Goal: Transaction & Acquisition: Obtain resource

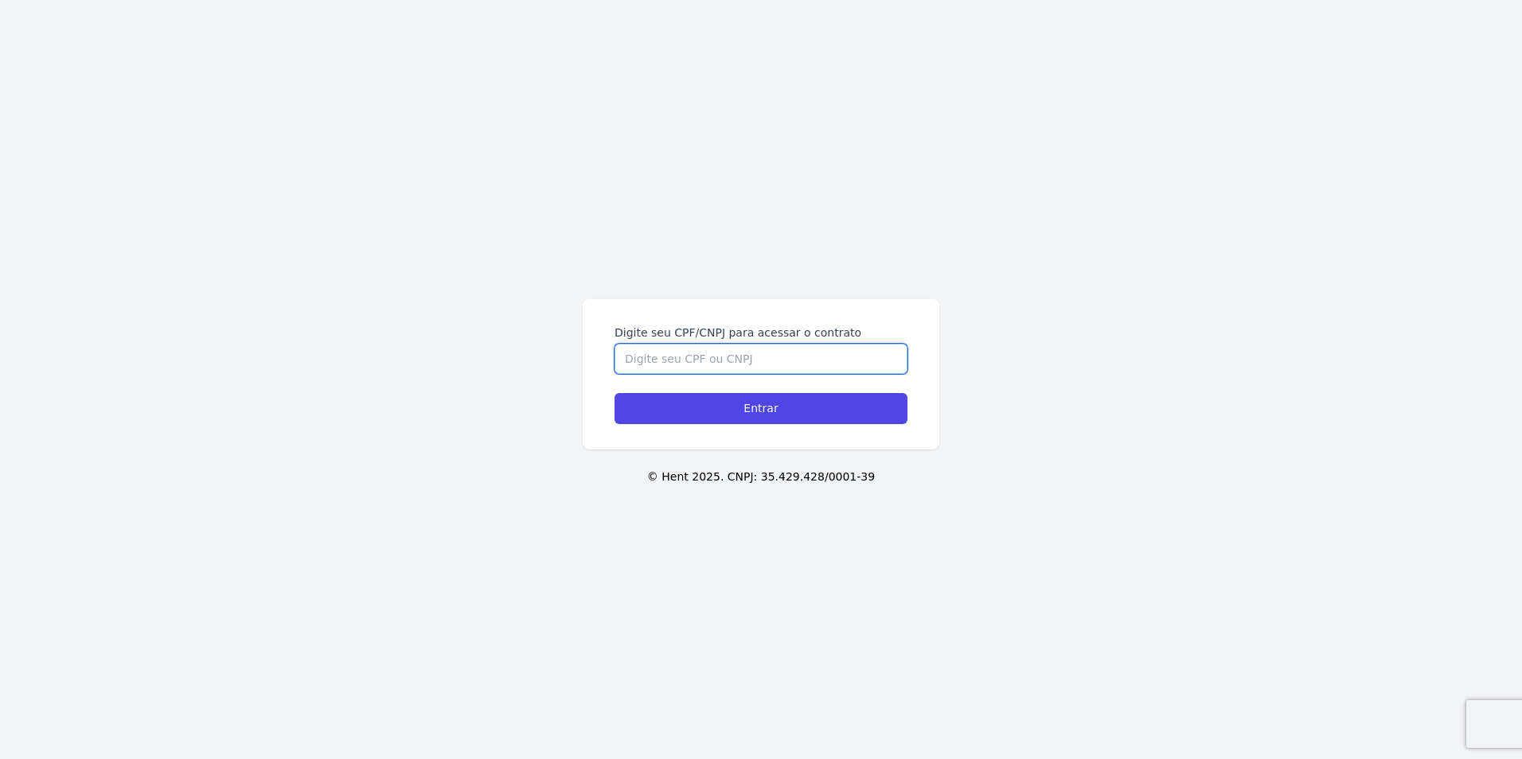
click at [707, 353] on input "Digite seu CPF/CNPJ para acessar o contrato" at bounding box center [761, 359] width 293 height 30
type input "06897771406"
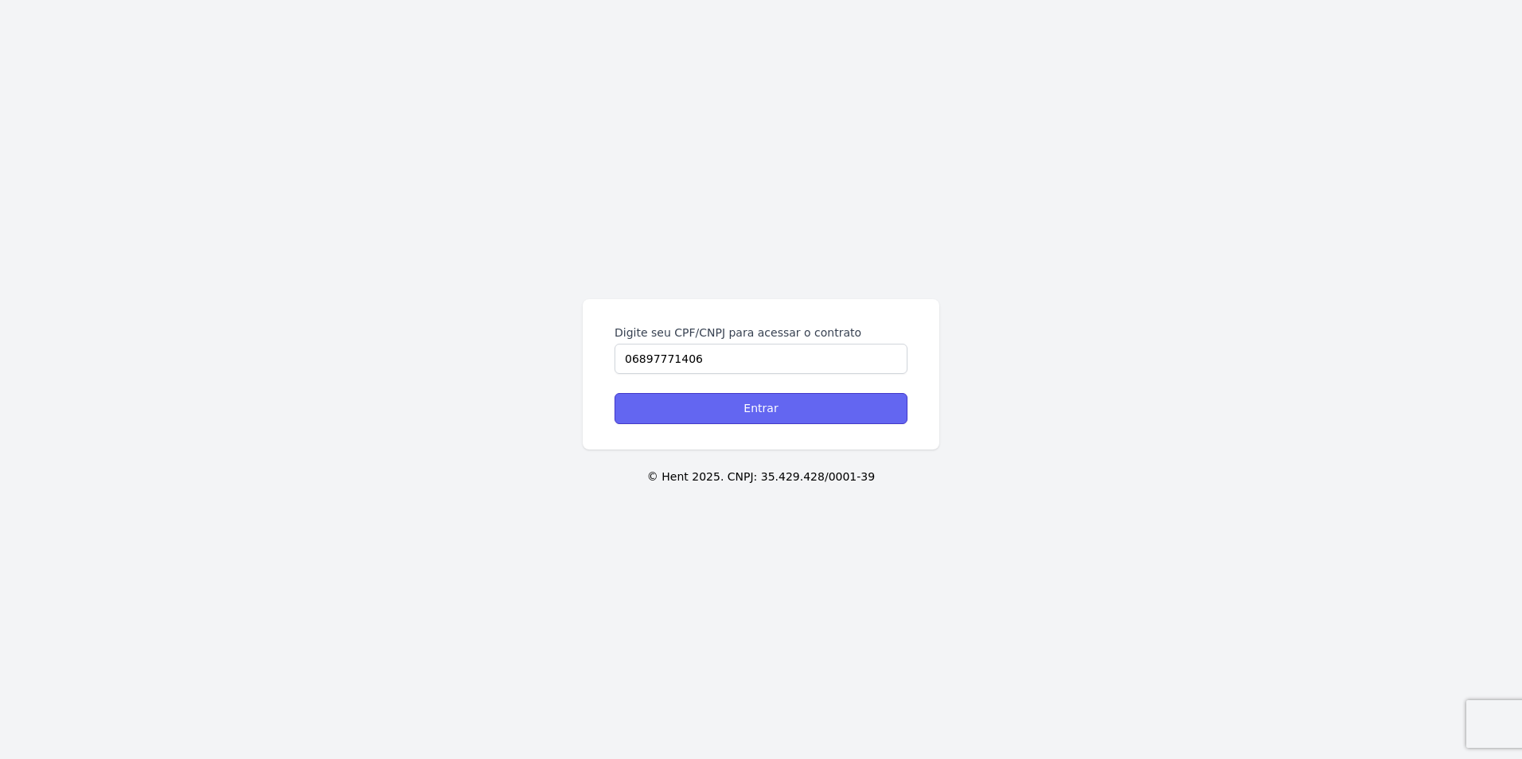
click at [828, 417] on input "Entrar" at bounding box center [761, 408] width 293 height 31
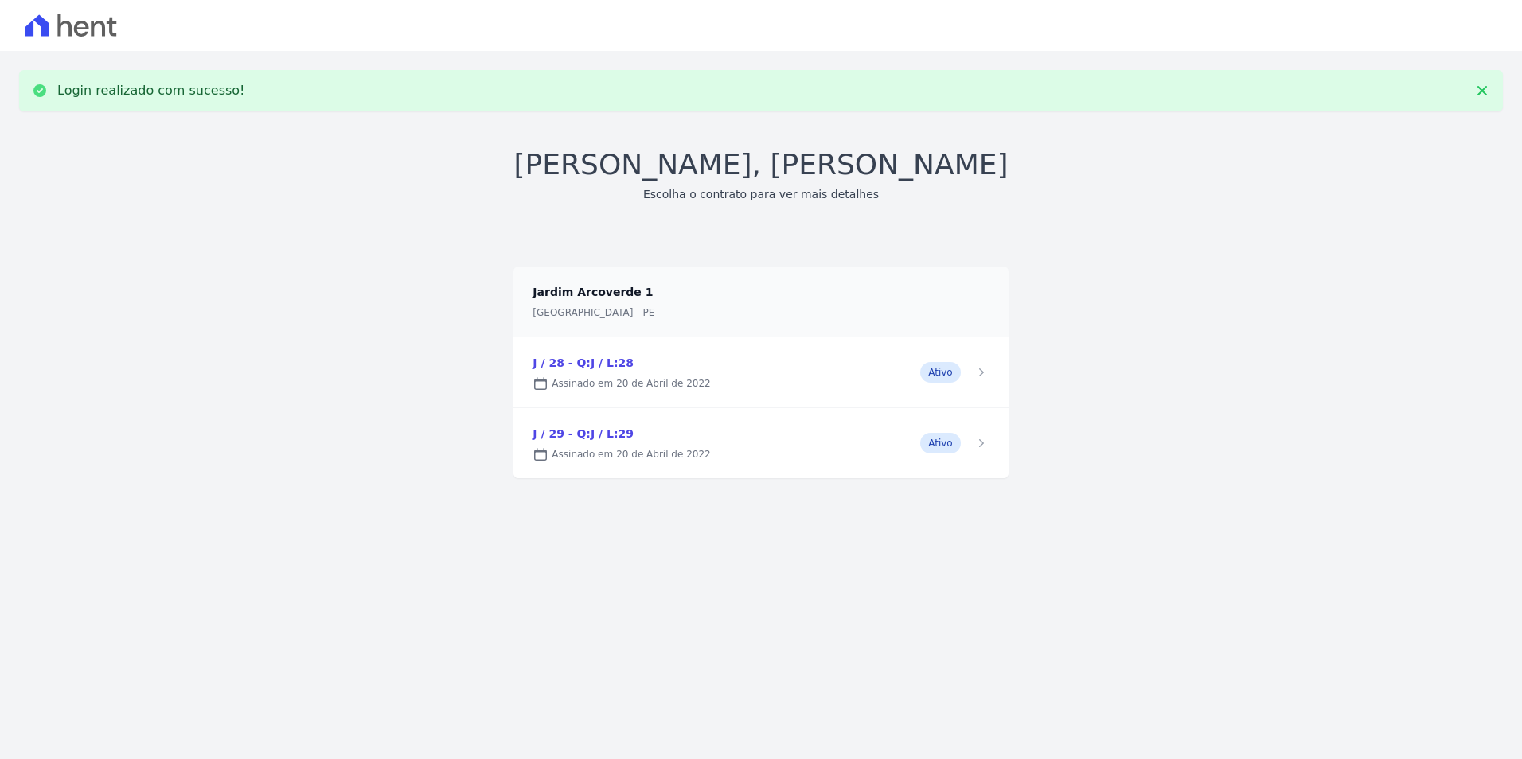
click at [573, 369] on link at bounding box center [760, 373] width 494 height 70
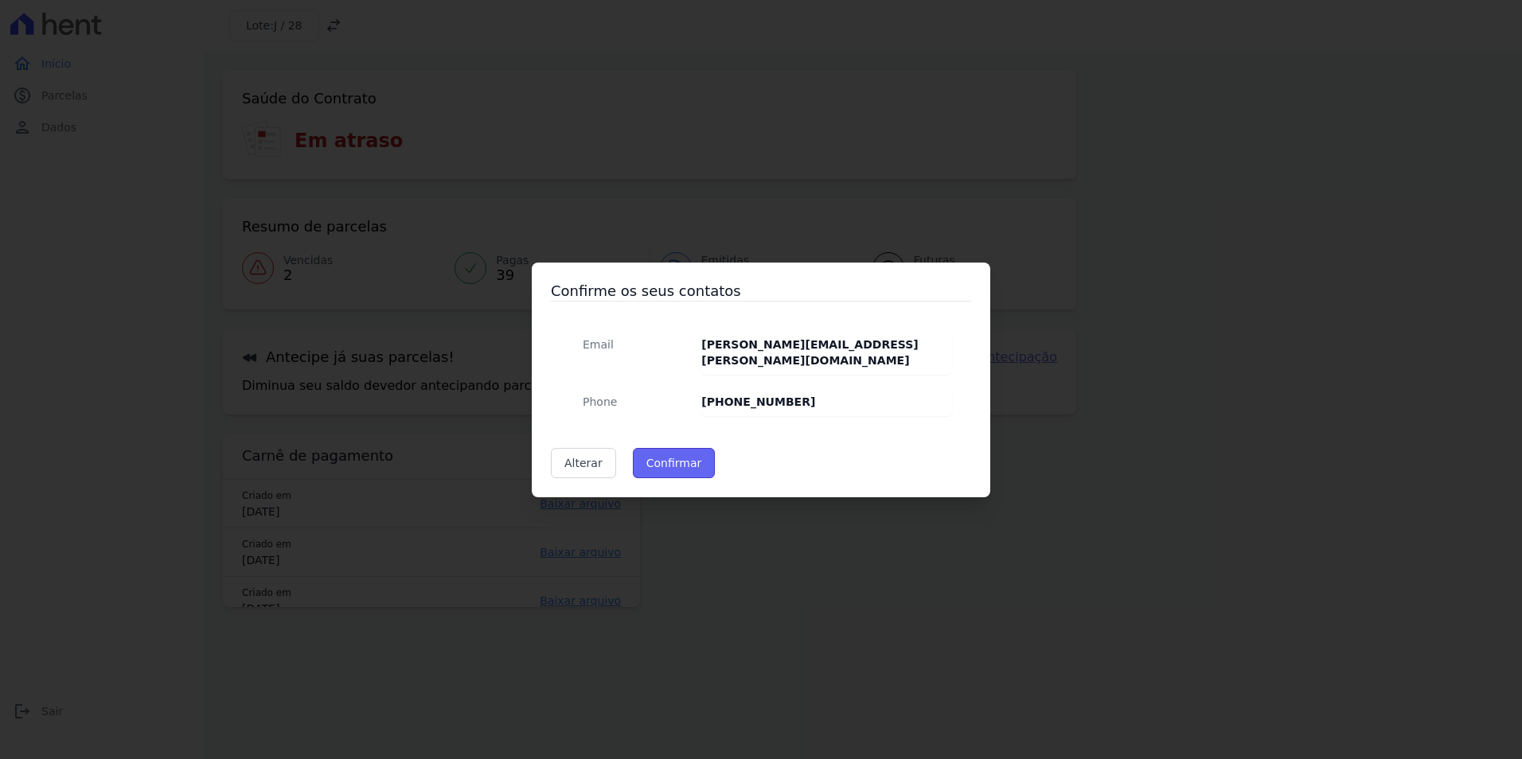
click at [662, 456] on button "Confirmar" at bounding box center [674, 463] width 83 height 30
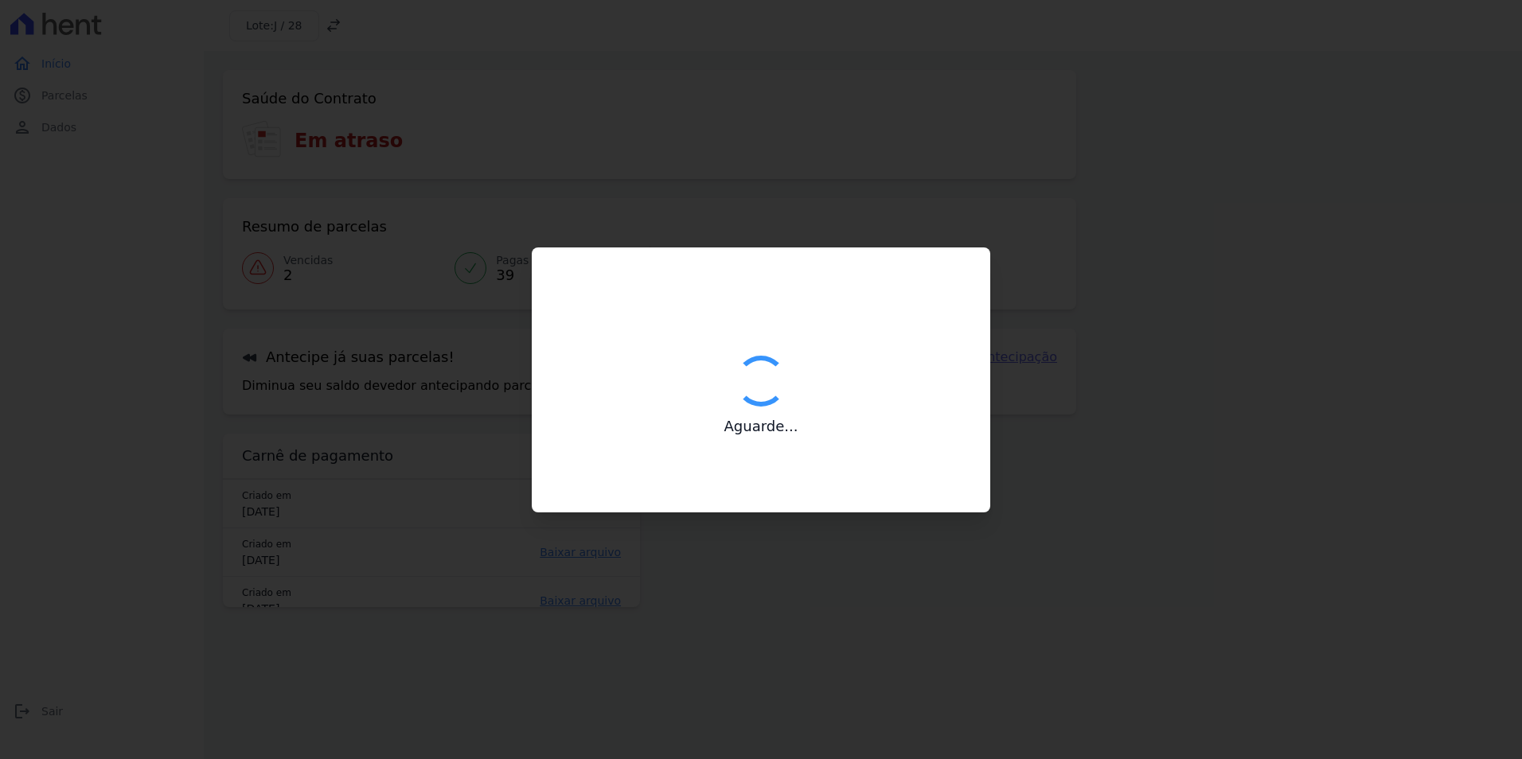
type input "Contatos confirmados com sucesso."
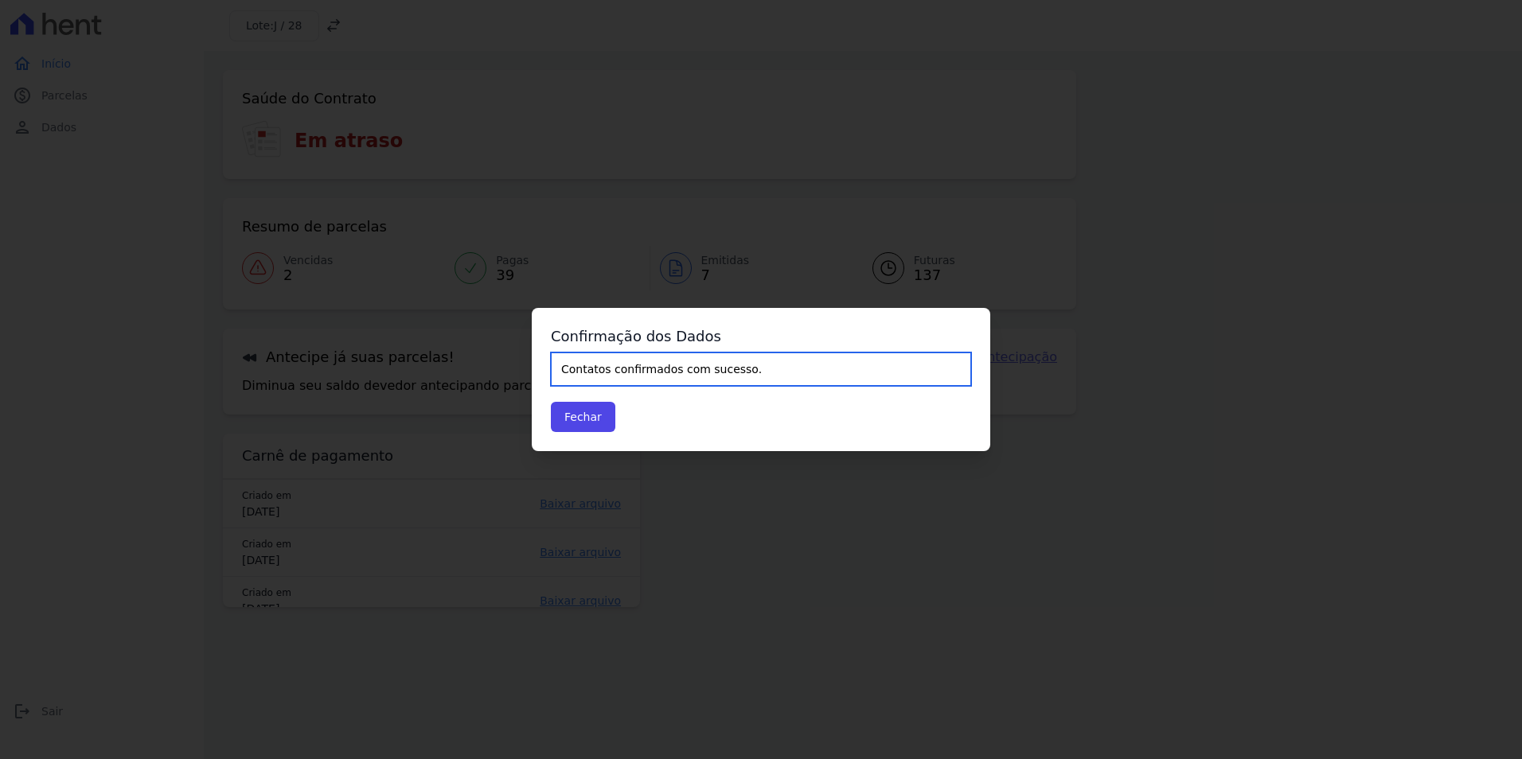
click at [790, 374] on input "Contatos confirmados com sucesso." at bounding box center [761, 369] width 420 height 33
click at [609, 419] on button "Fechar" at bounding box center [583, 417] width 64 height 30
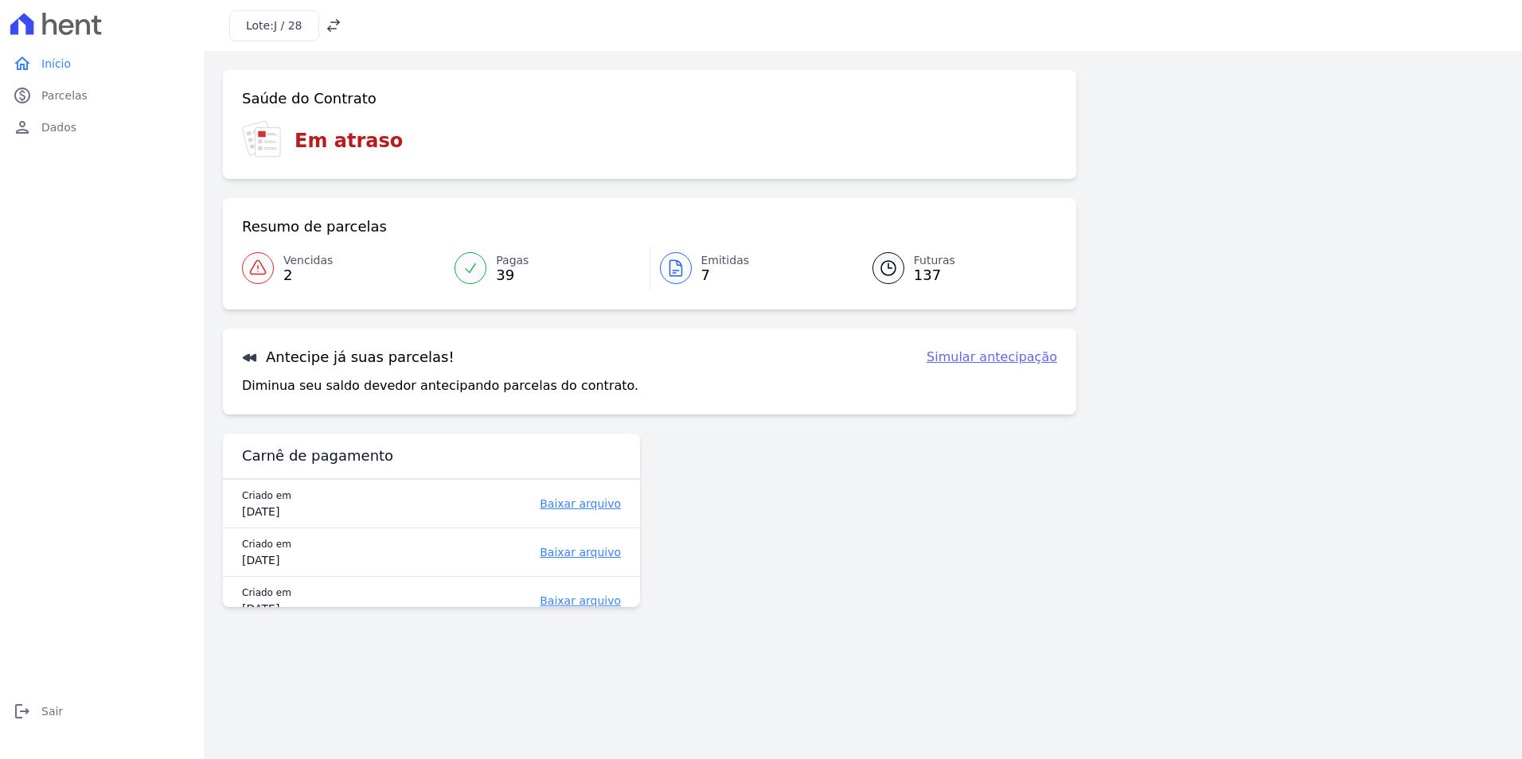
click at [305, 267] on span "Vencidas" at bounding box center [307, 260] width 49 height 17
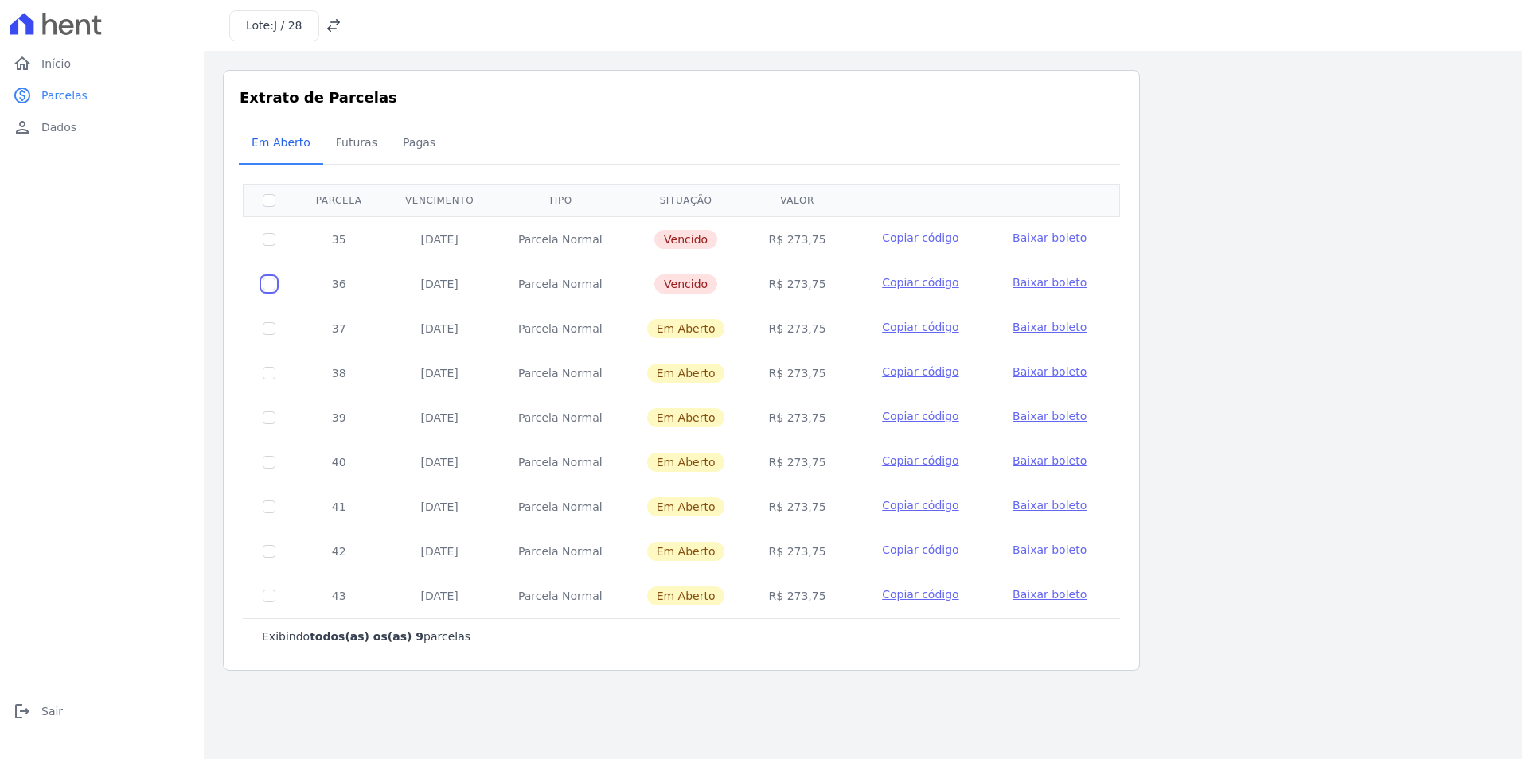
click at [271, 285] on input "checkbox" at bounding box center [269, 284] width 13 height 13
checkbox input "true"
click at [1026, 283] on span "Baixar boleto" at bounding box center [1050, 282] width 74 height 13
click at [1057, 281] on span "Baixar boleto" at bounding box center [1050, 282] width 74 height 13
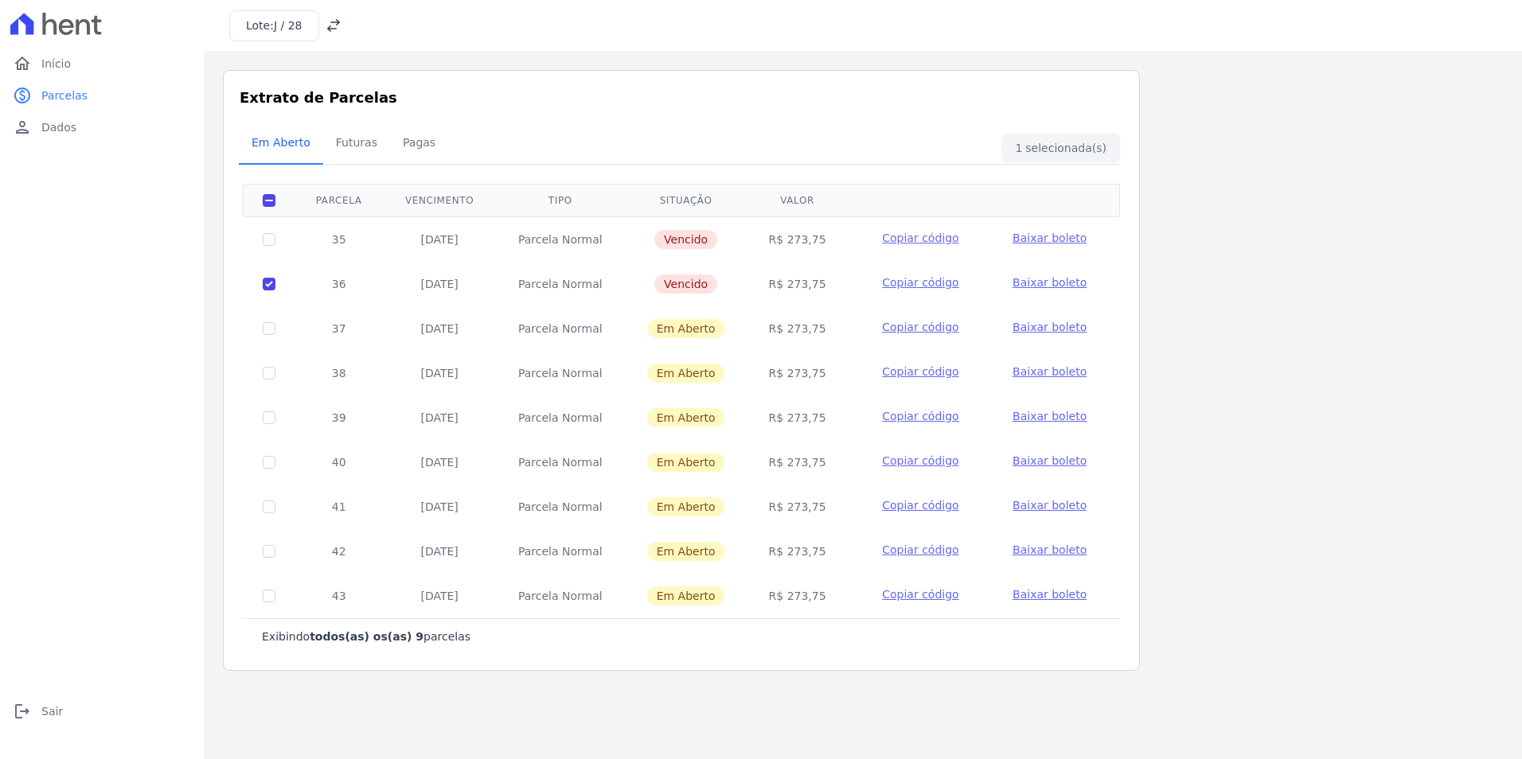
click at [896, 283] on span "Copiar código" at bounding box center [920, 282] width 76 height 13
click at [338, 143] on span "Futuras" at bounding box center [356, 143] width 60 height 32
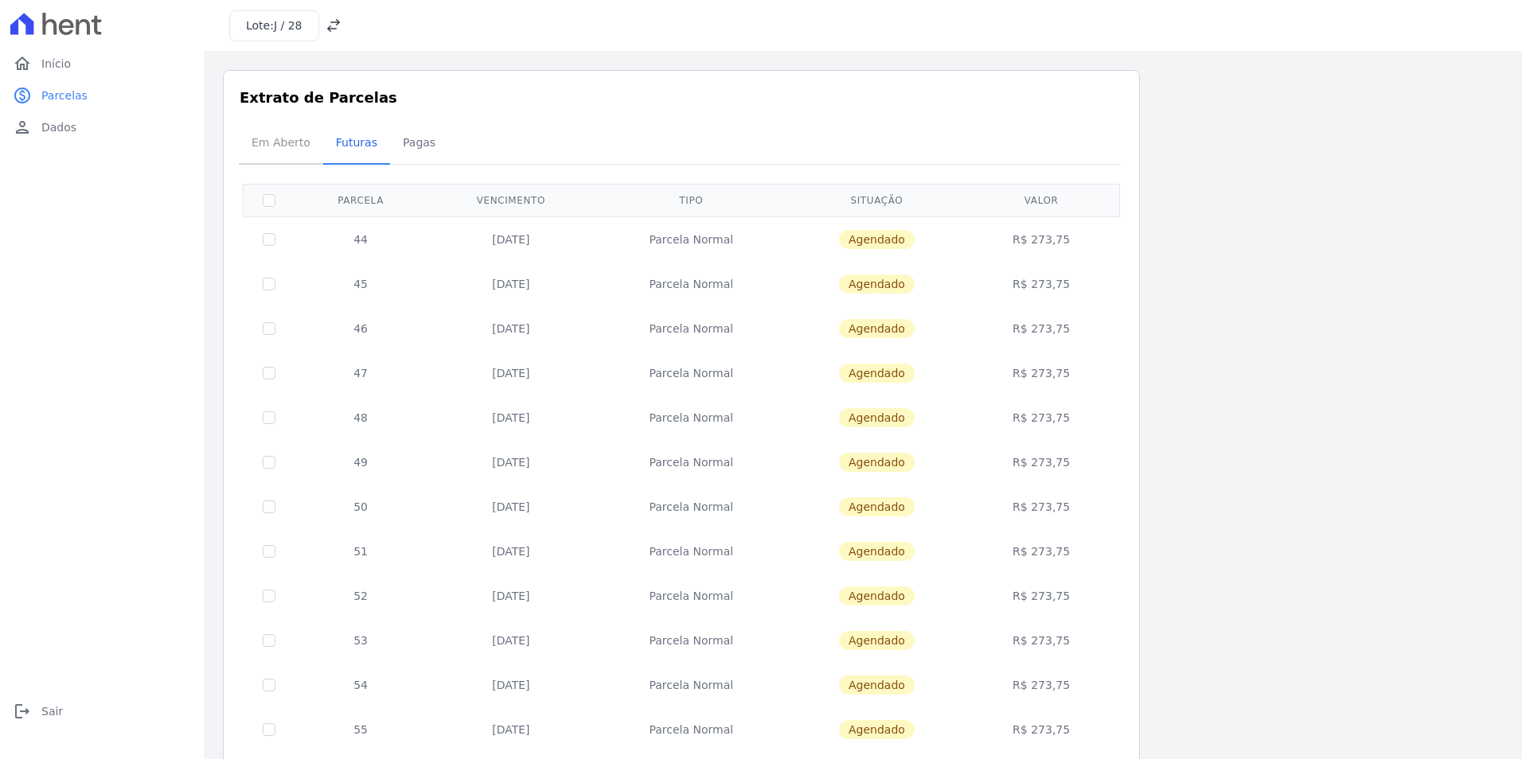
click at [285, 144] on span "Em Aberto" at bounding box center [281, 143] width 78 height 32
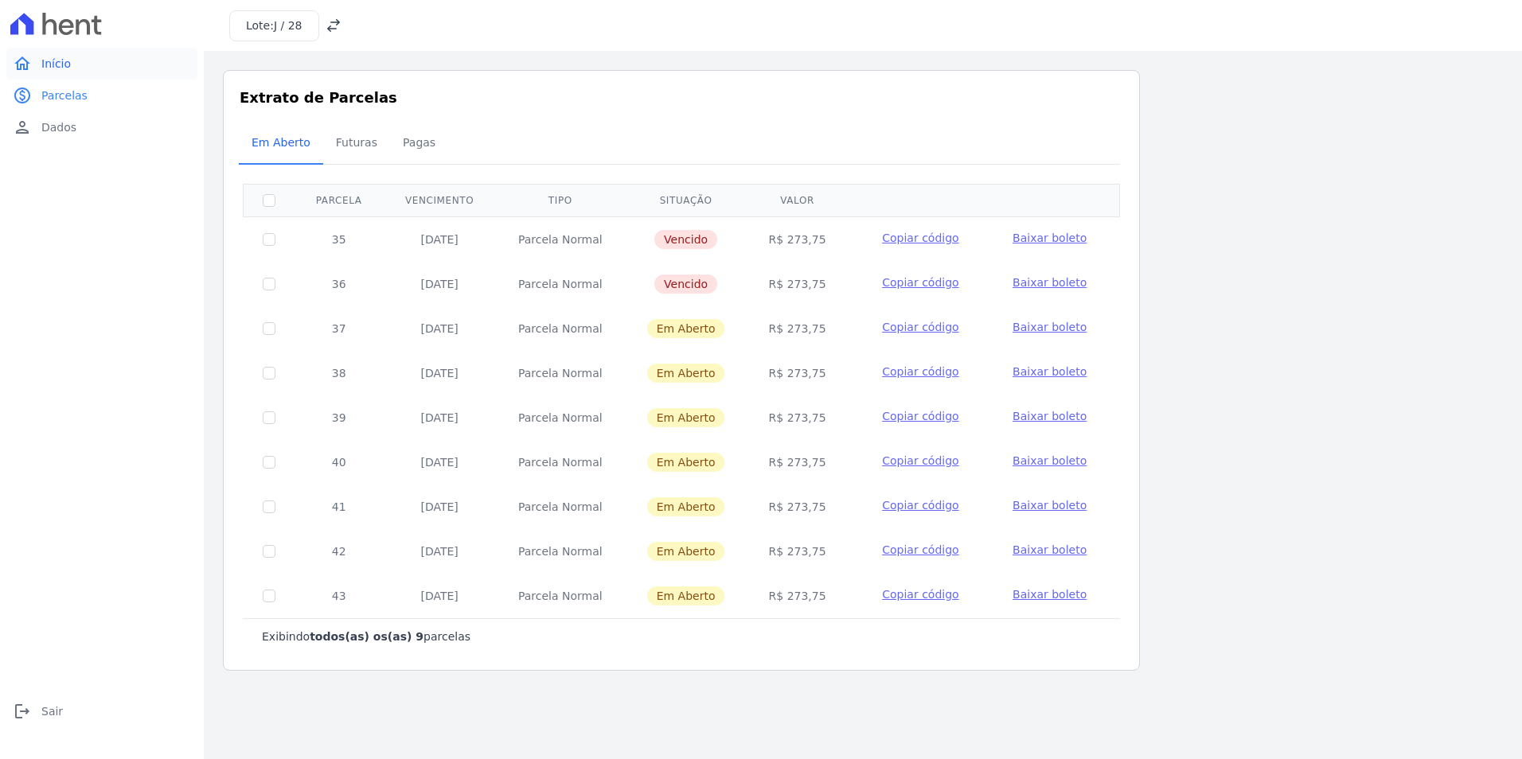
click at [92, 71] on link "home Início" at bounding box center [101, 64] width 191 height 32
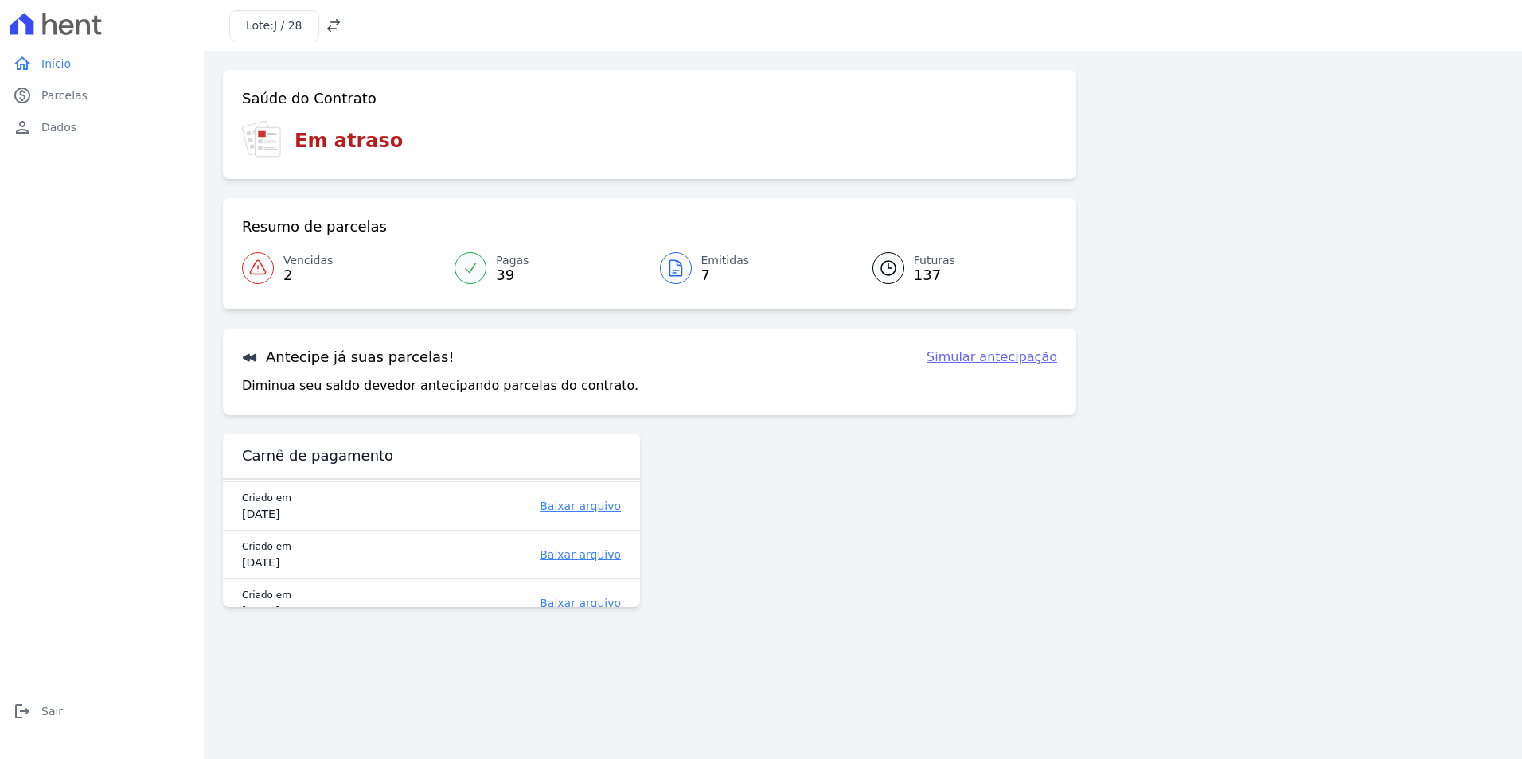
scroll to position [67, 0]
click at [560, 585] on link "Baixar arquivo" at bounding box center [520, 583] width 202 height 16
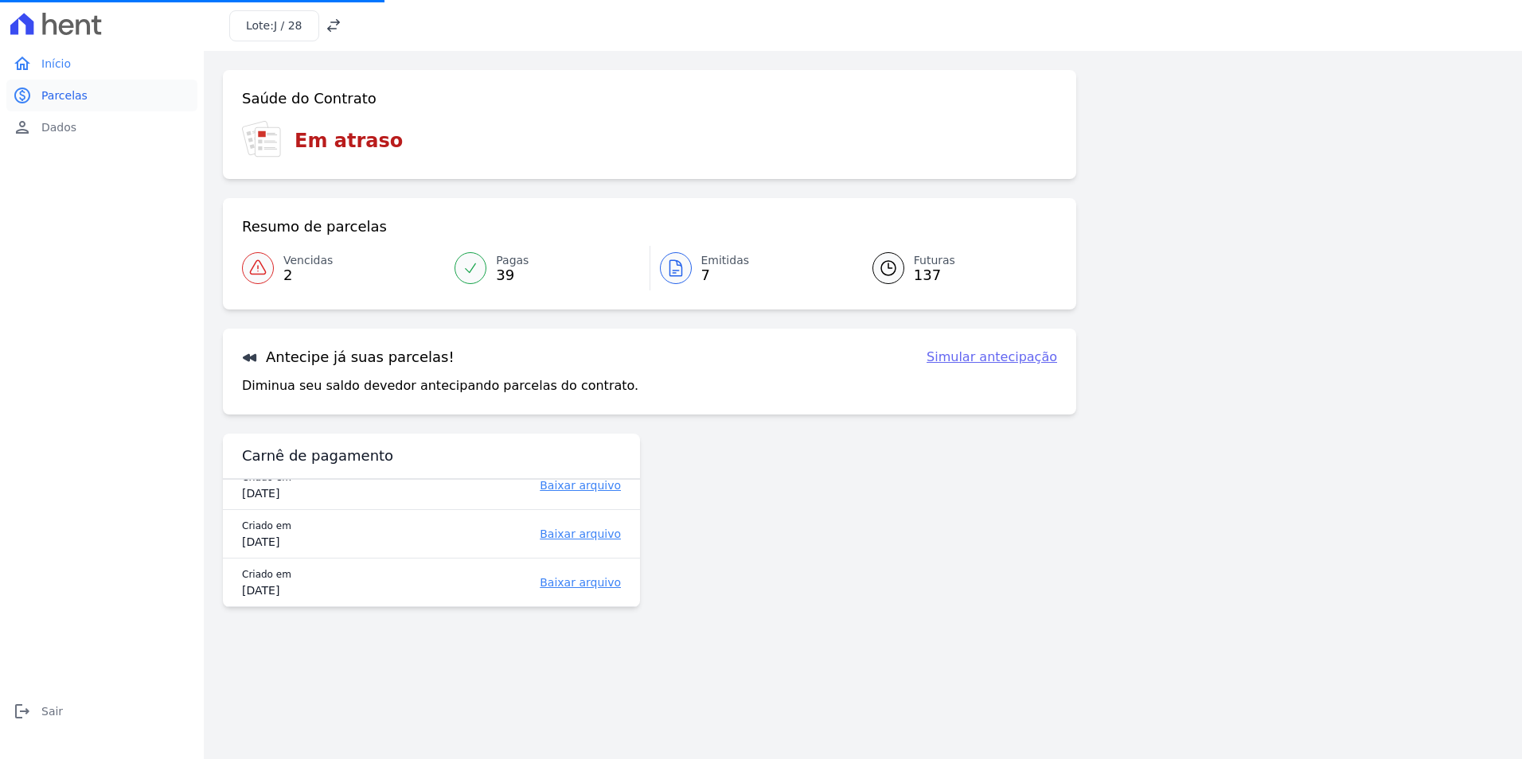
click at [145, 93] on link "paid Parcelas" at bounding box center [101, 96] width 191 height 32
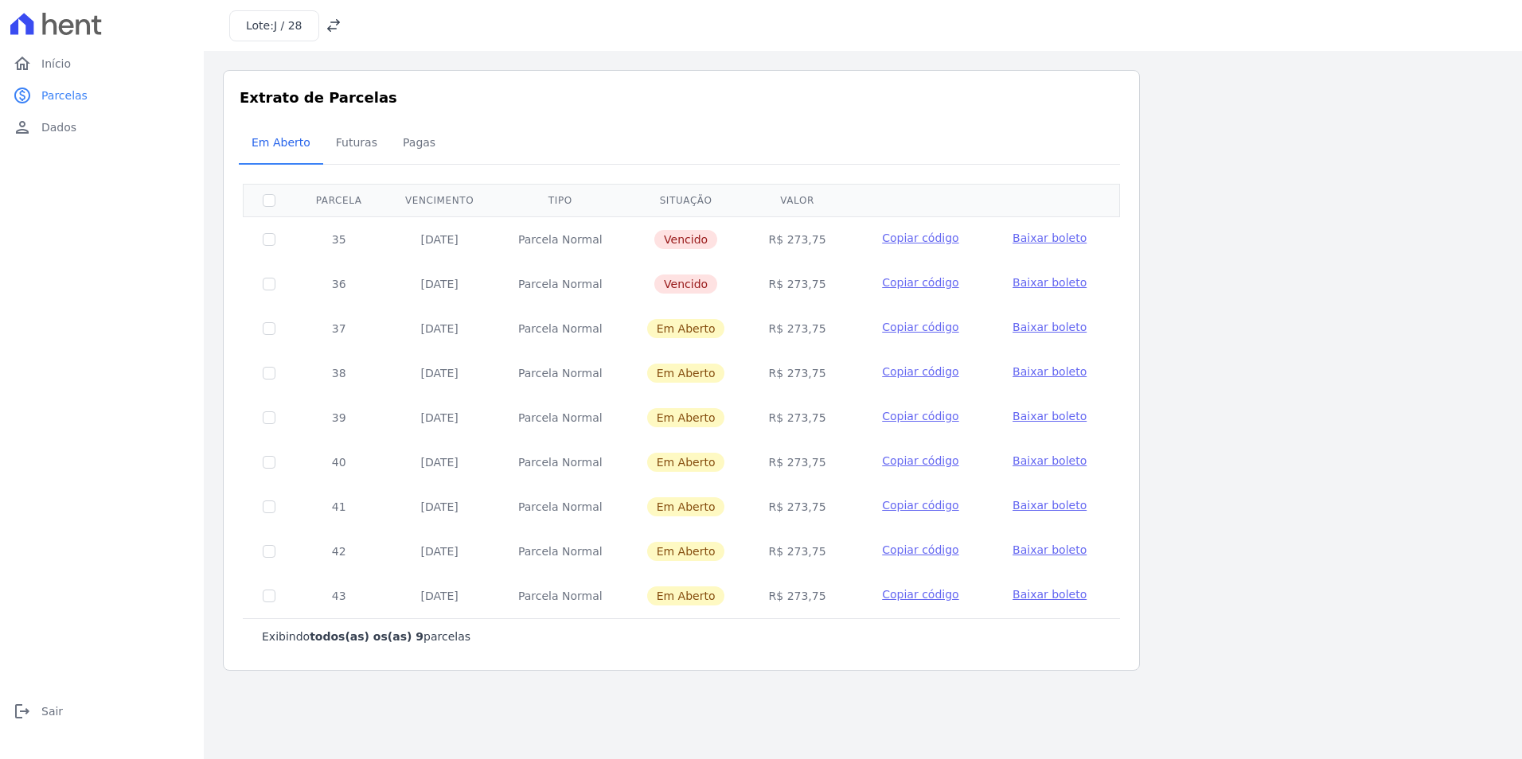
click at [334, 29] on icon at bounding box center [333, 25] width 13 height 13
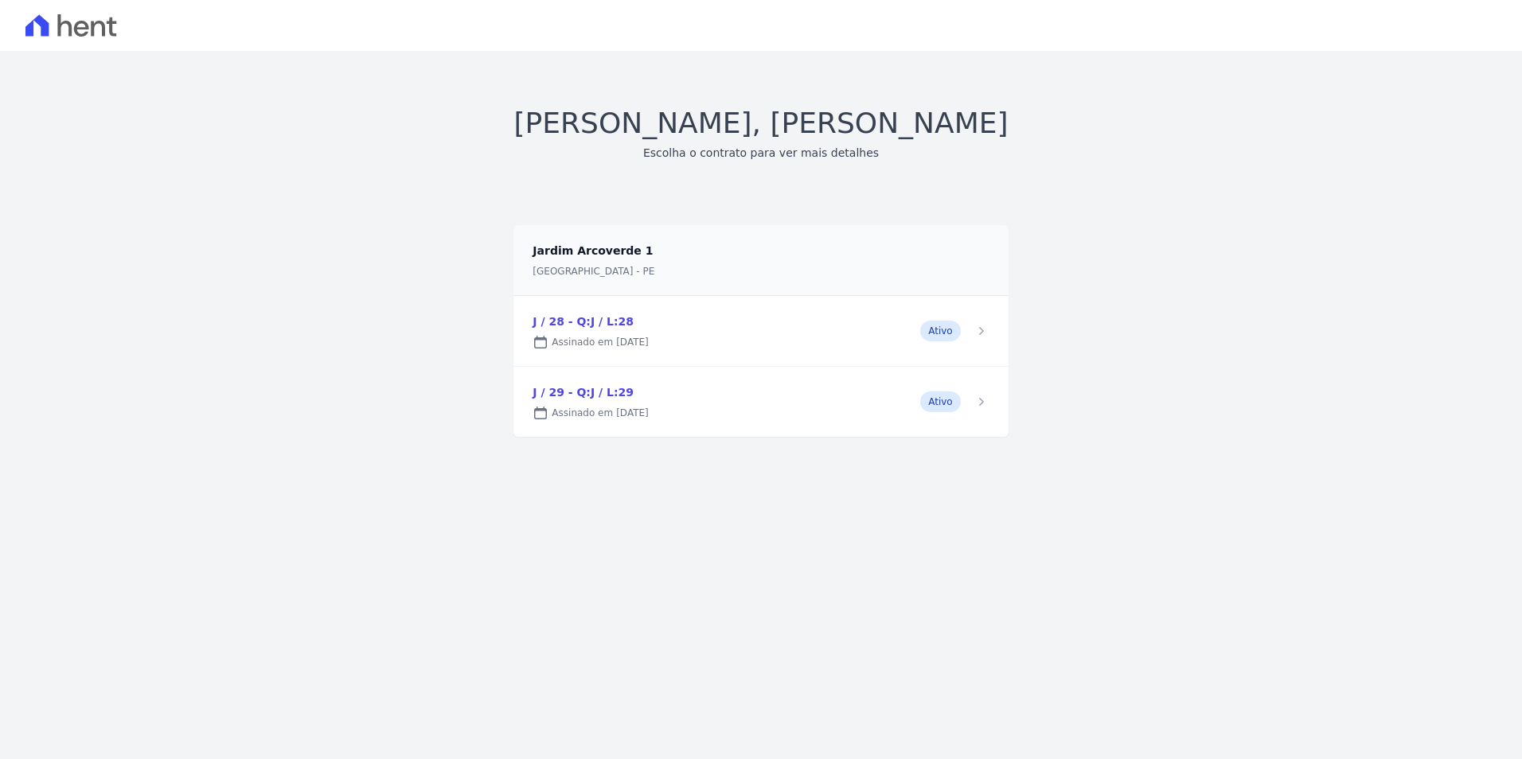
click at [602, 392] on link at bounding box center [760, 402] width 494 height 70
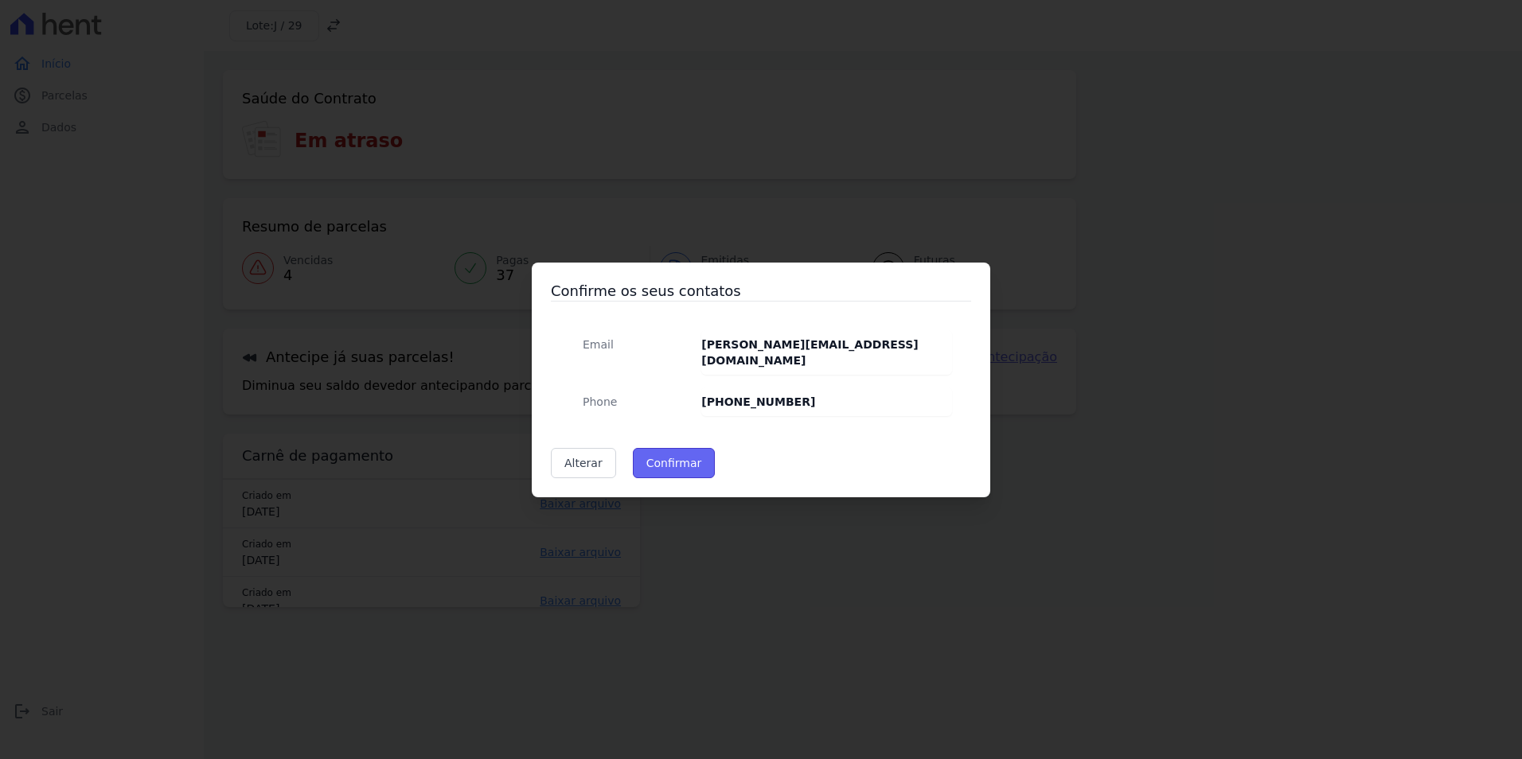
click at [664, 459] on button "Confirmar" at bounding box center [674, 463] width 83 height 30
type input "Contatos confirmados com sucesso."
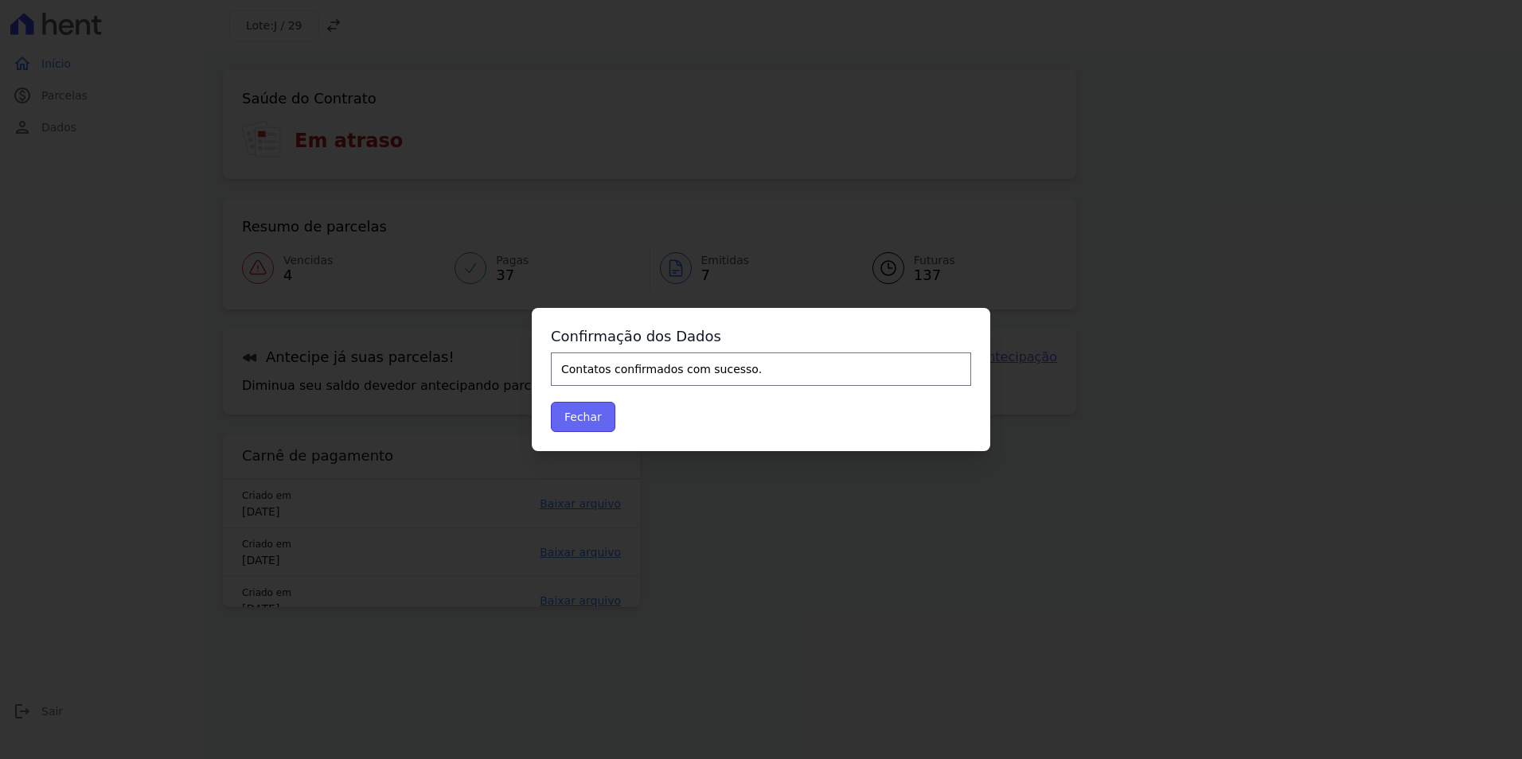
click at [603, 416] on button "Fechar" at bounding box center [583, 417] width 64 height 30
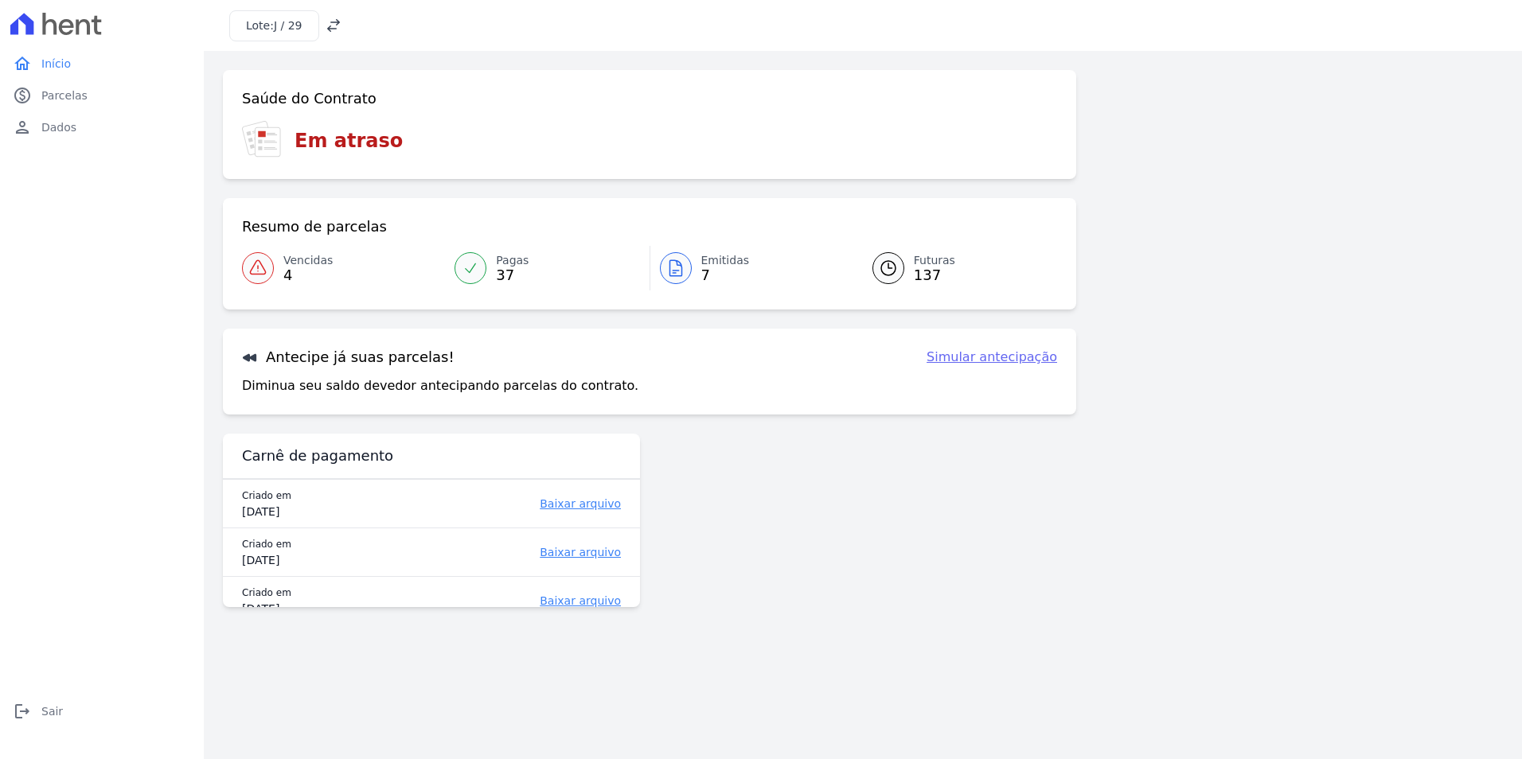
click at [298, 279] on span "4" at bounding box center [307, 275] width 49 height 13
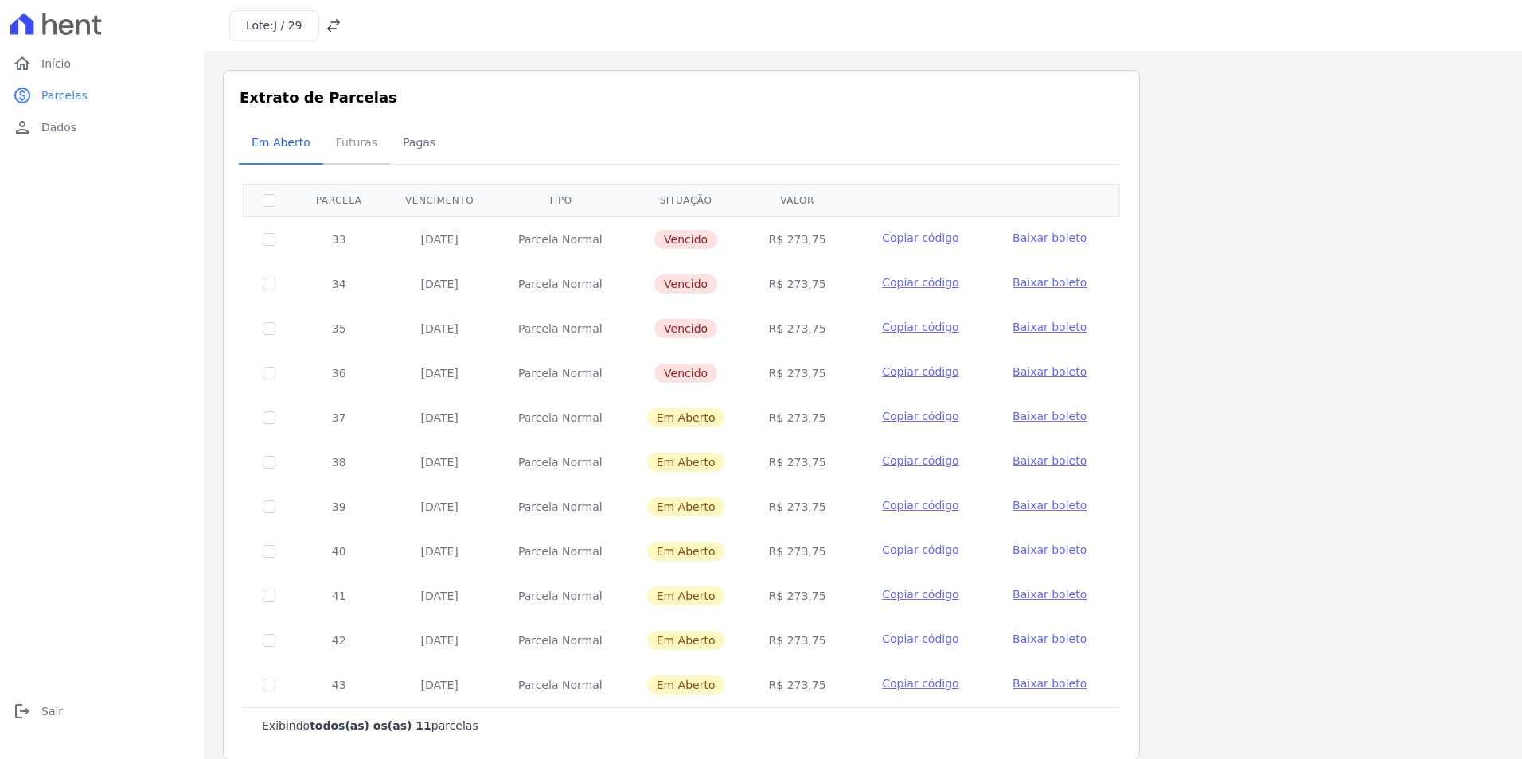
click at [364, 148] on span "Futuras" at bounding box center [356, 143] width 60 height 32
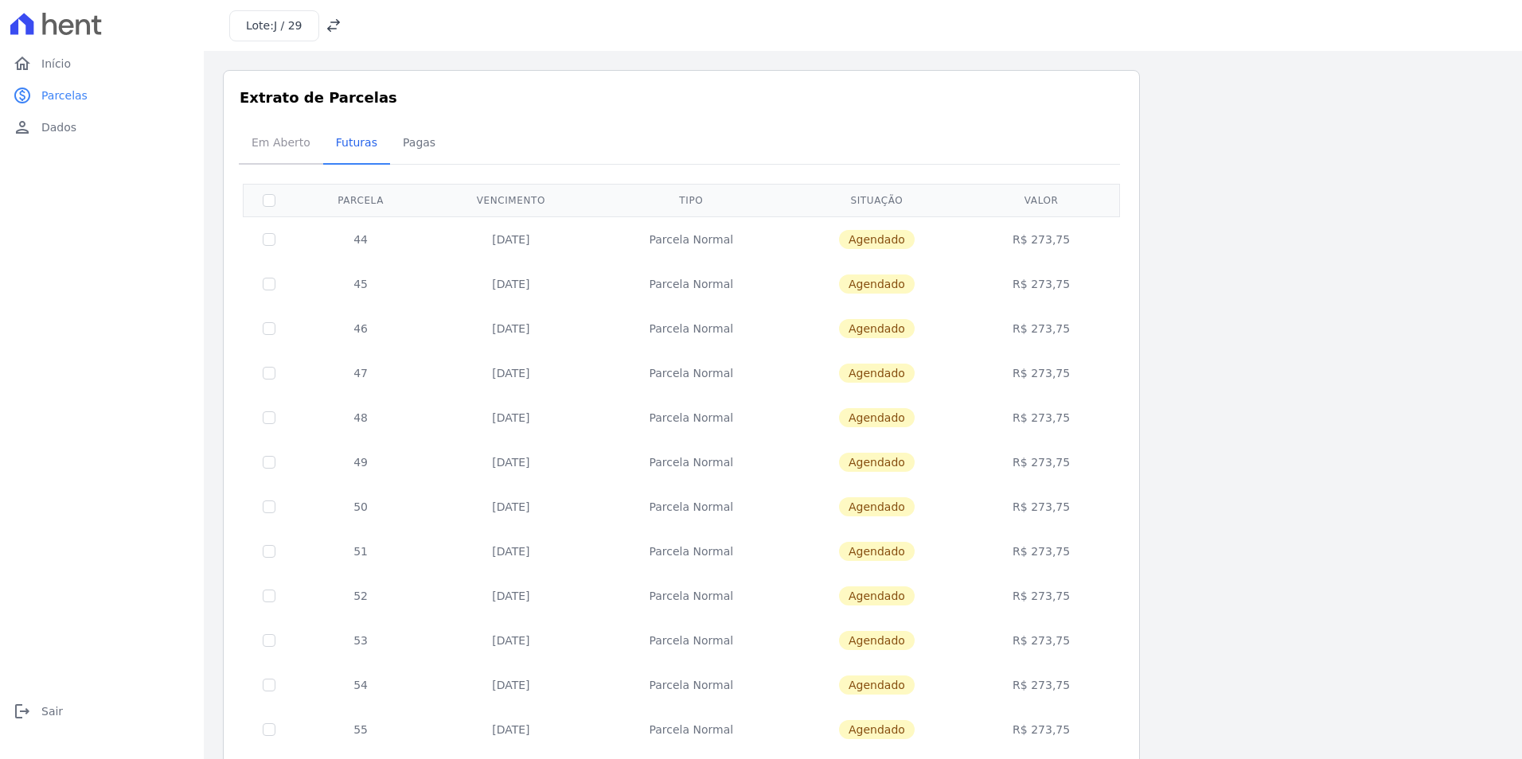
click at [291, 151] on span "Em Aberto" at bounding box center [281, 143] width 78 height 32
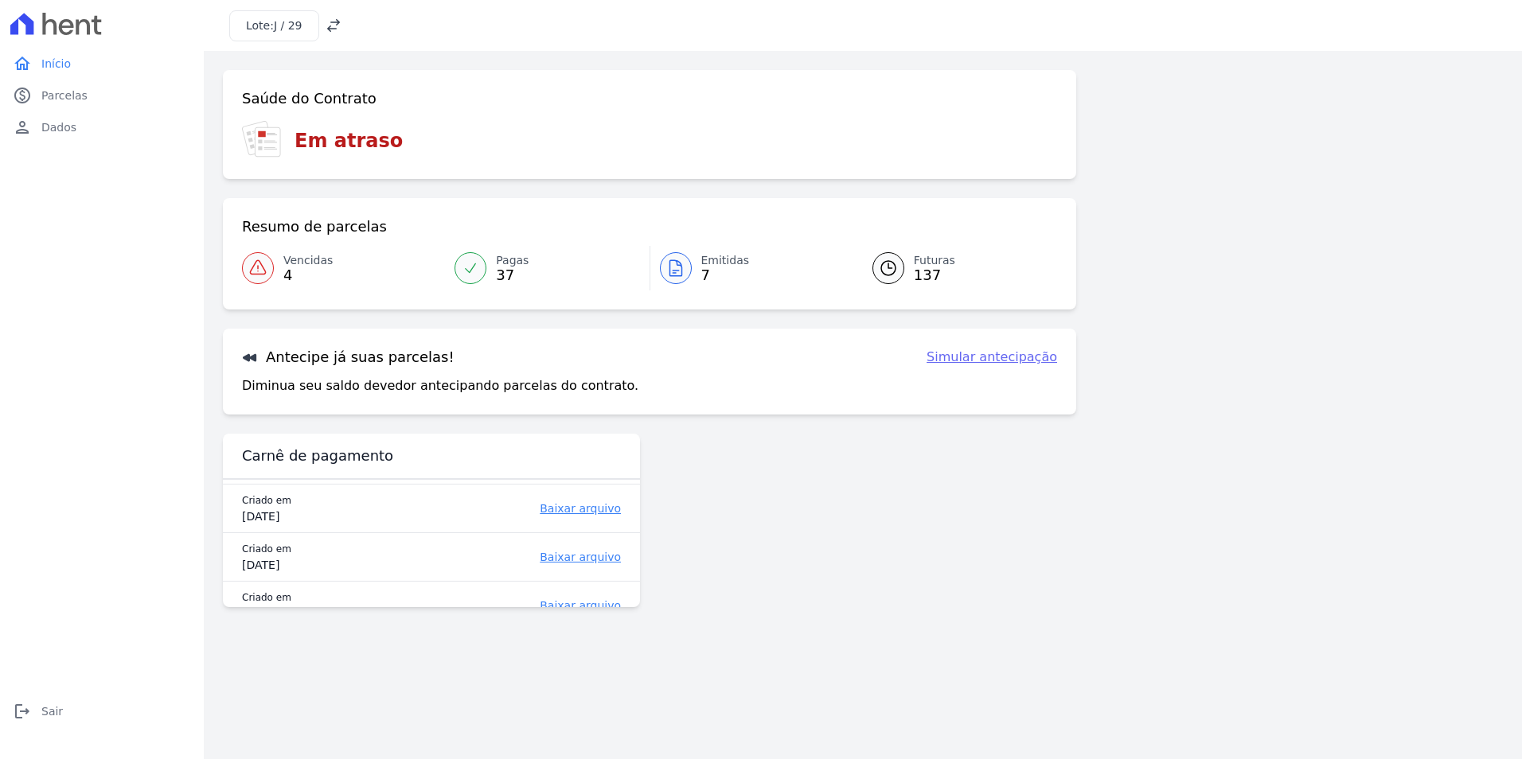
scroll to position [67, 0]
click at [594, 584] on link "Baixar arquivo" at bounding box center [520, 583] width 202 height 16
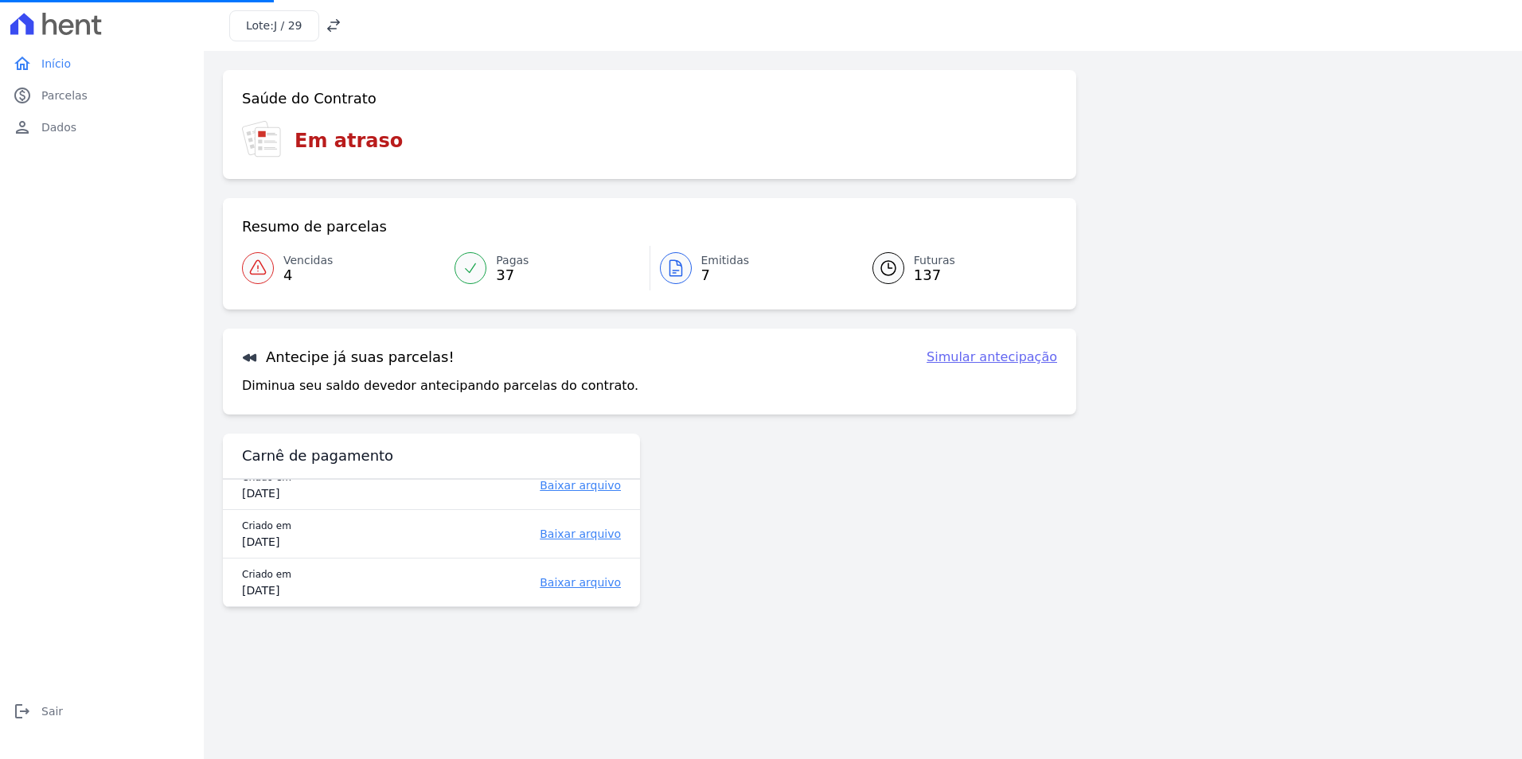
click at [326, 25] on icon at bounding box center [334, 26] width 16 height 16
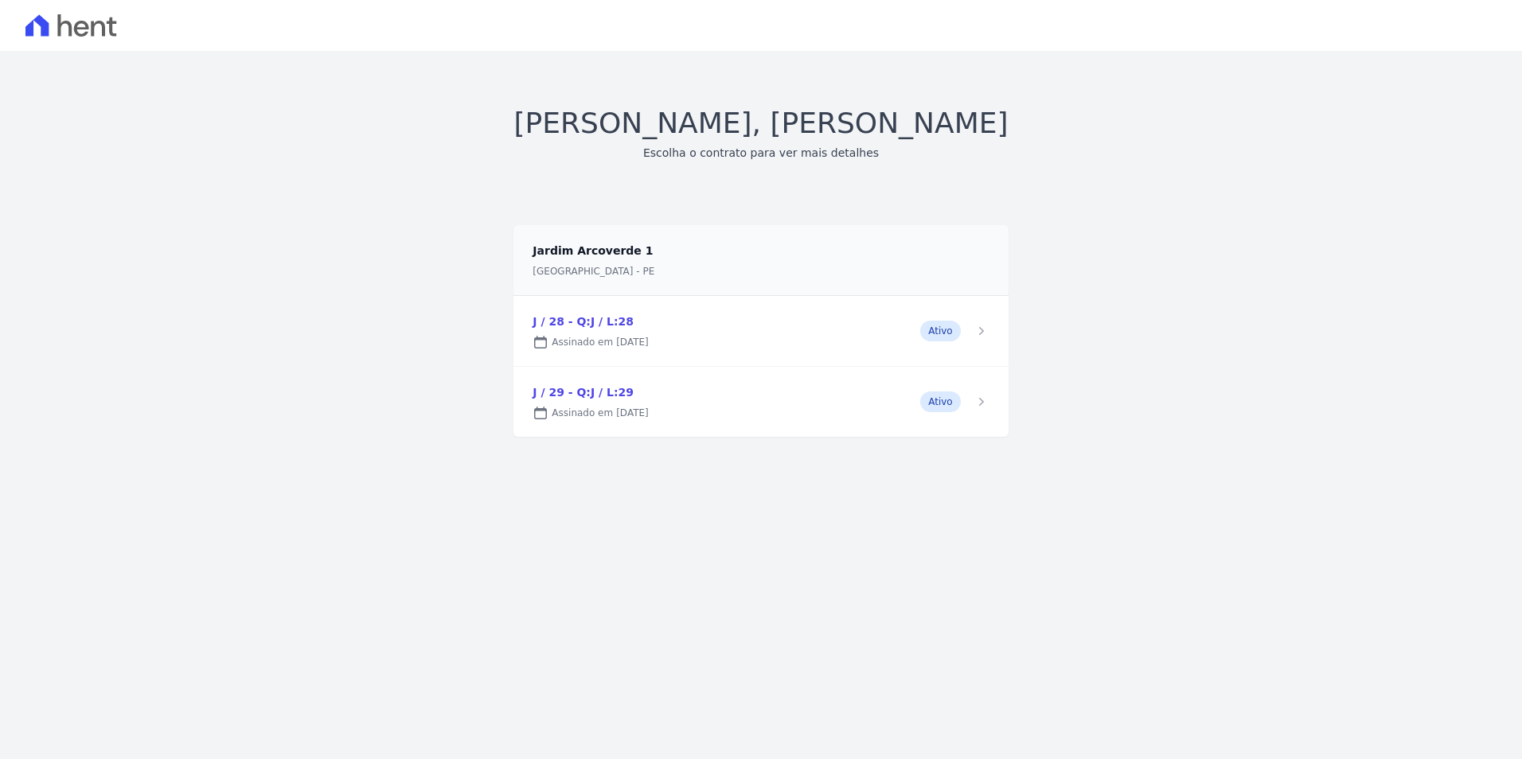
click at [624, 319] on link at bounding box center [760, 331] width 494 height 70
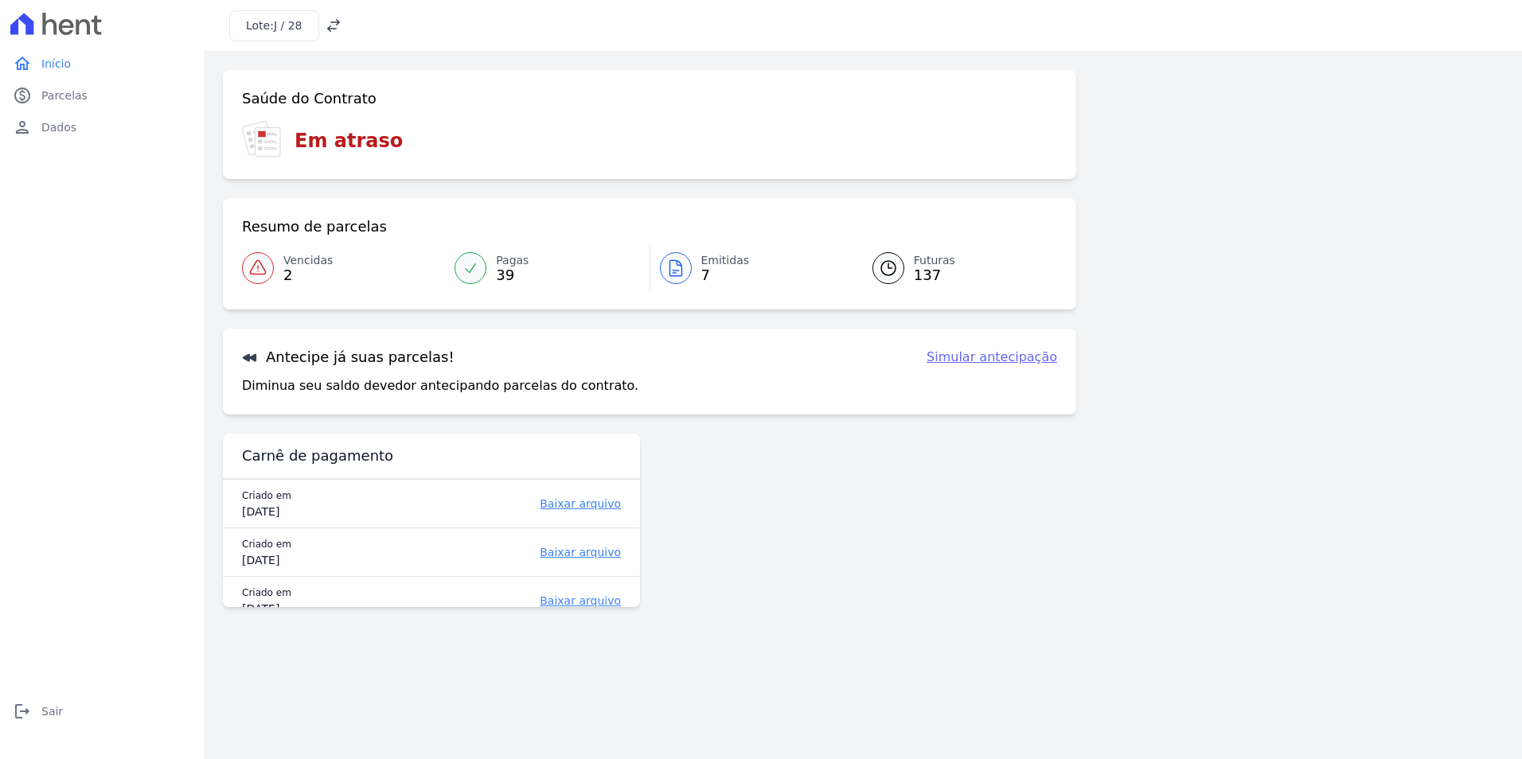
click at [272, 271] on div at bounding box center [258, 268] width 32 height 32
